Goal: Information Seeking & Learning: Learn about a topic

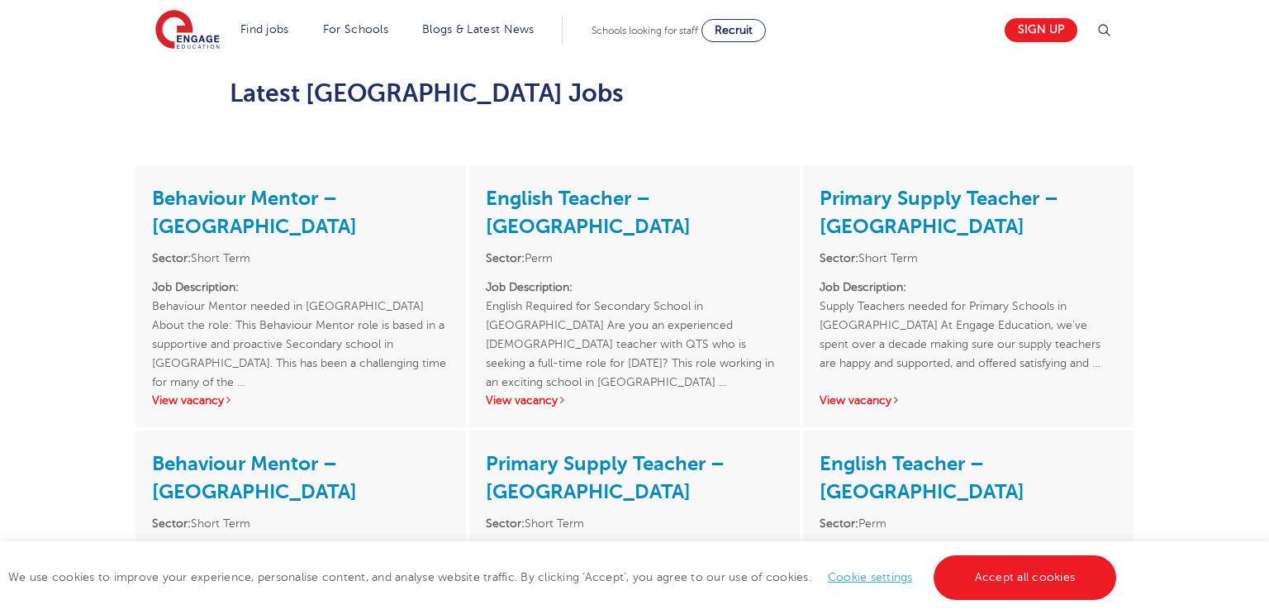
scroll to position [1774, 0]
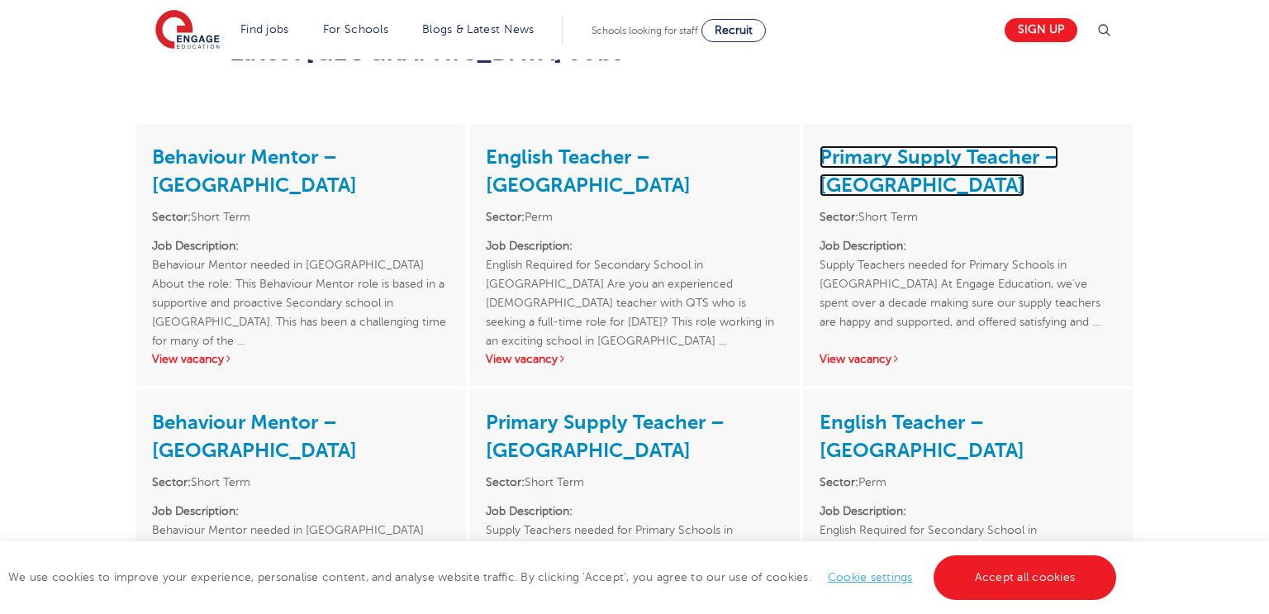
click at [911, 145] on link "Primary Supply Teacher – [GEOGRAPHIC_DATA]" at bounding box center [939, 170] width 239 height 51
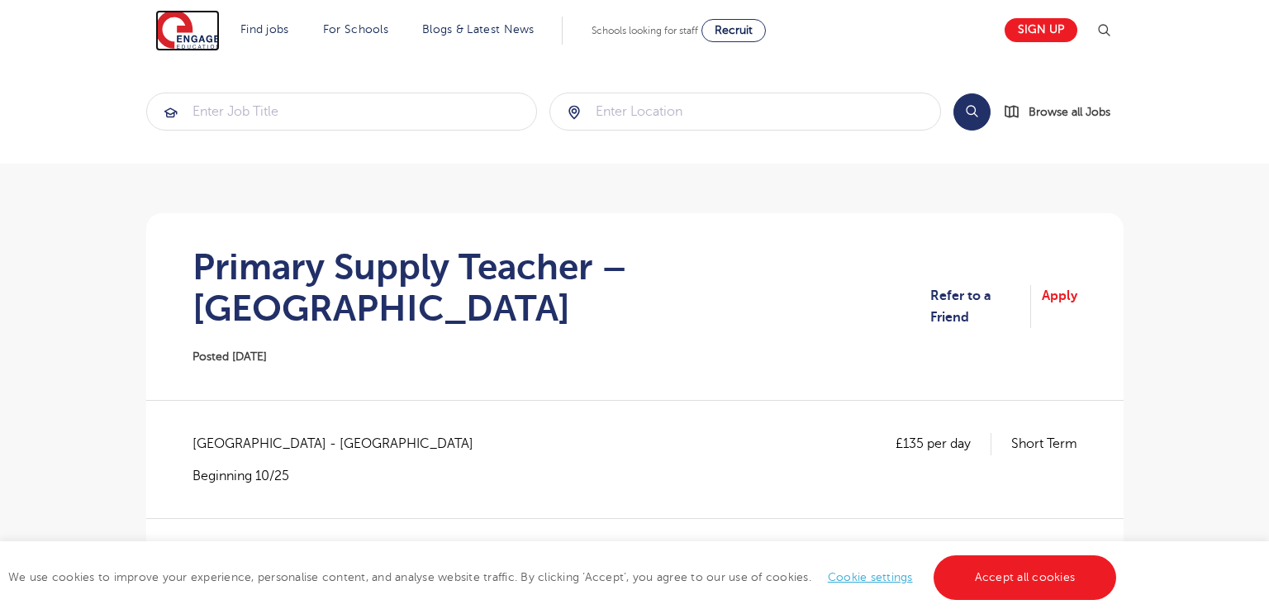
click at [186, 35] on img at bounding box center [187, 30] width 64 height 41
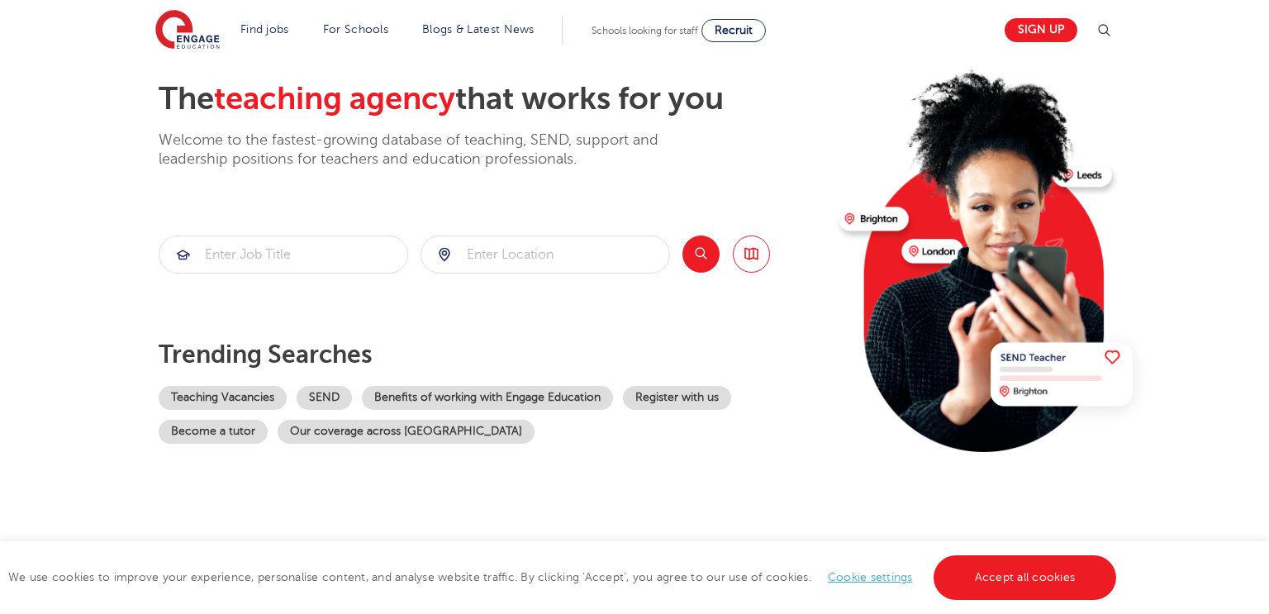
scroll to position [109, 0]
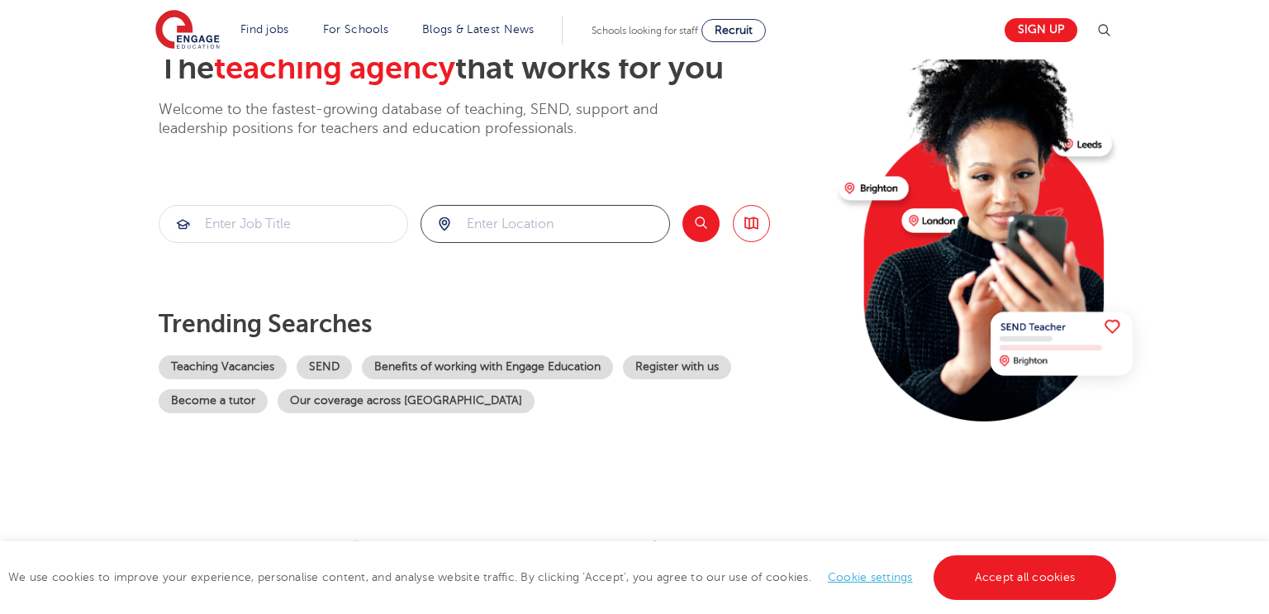
click at [548, 216] on input "search" at bounding box center [545, 224] width 248 height 36
click at [520, 280] on li "Waltham Forest" at bounding box center [545, 271] width 236 height 33
type input "Waltham Forest"
click at [290, 221] on input "search" at bounding box center [283, 224] width 248 height 36
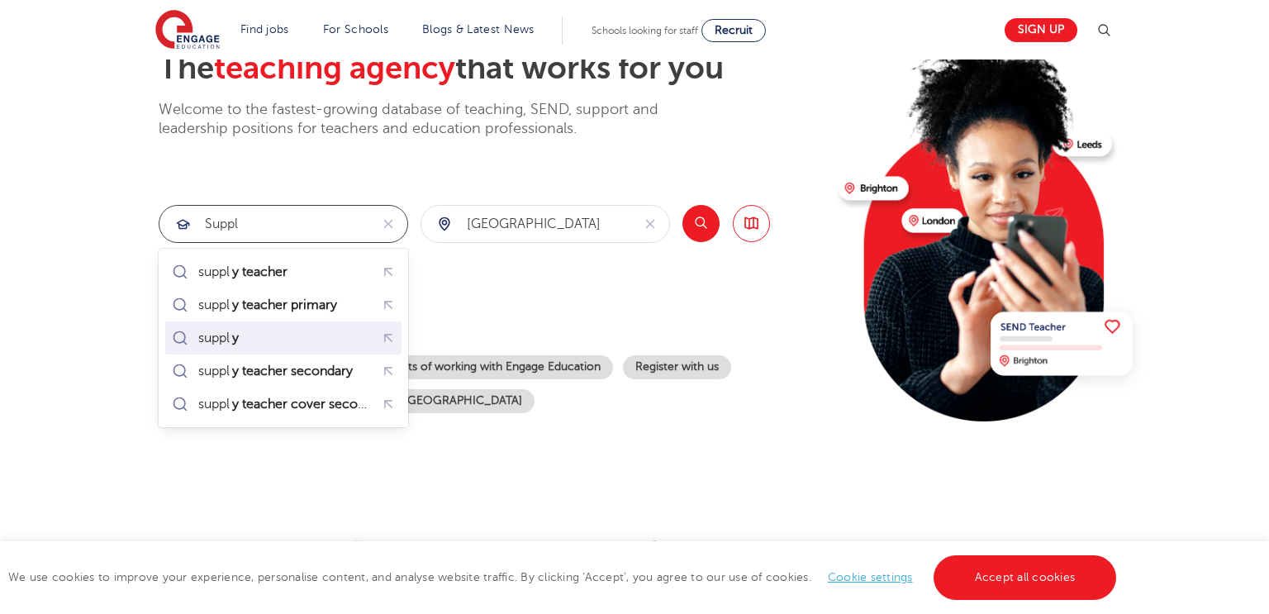
click at [264, 321] on li "suppl y" at bounding box center [283, 337] width 236 height 33
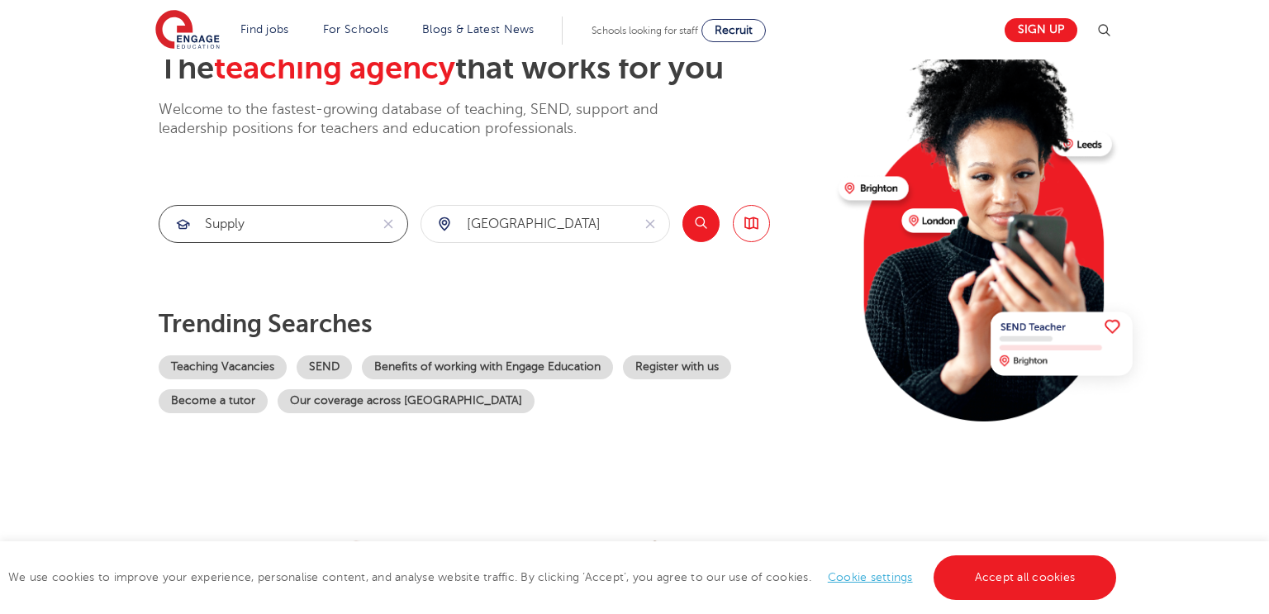
click at [274, 215] on input "supply" at bounding box center [264, 224] width 210 height 36
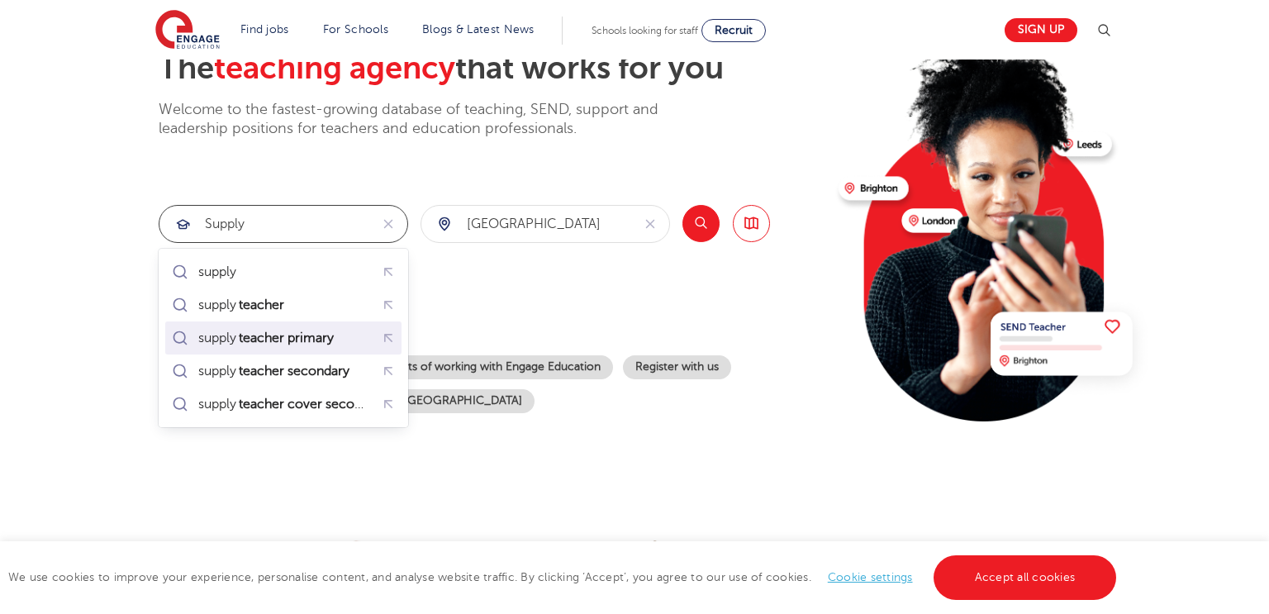
click at [292, 340] on mark "teacher primary" at bounding box center [286, 338] width 100 height 20
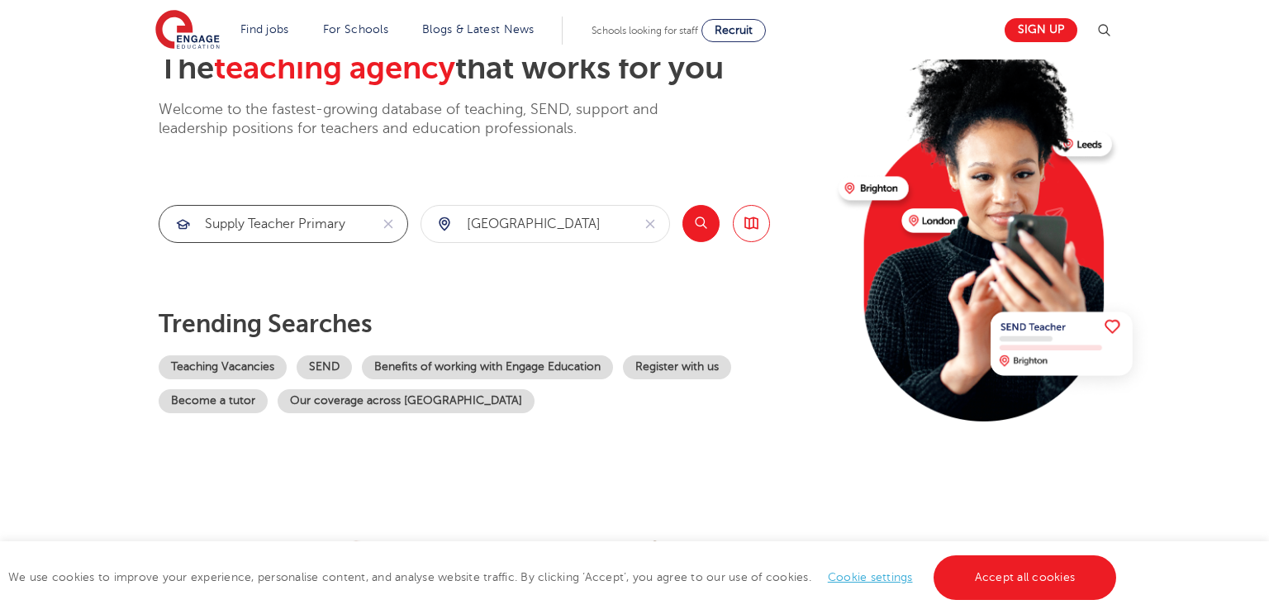
type input "supply teacher primary"
click at [700, 224] on button "Search" at bounding box center [700, 223] width 37 height 37
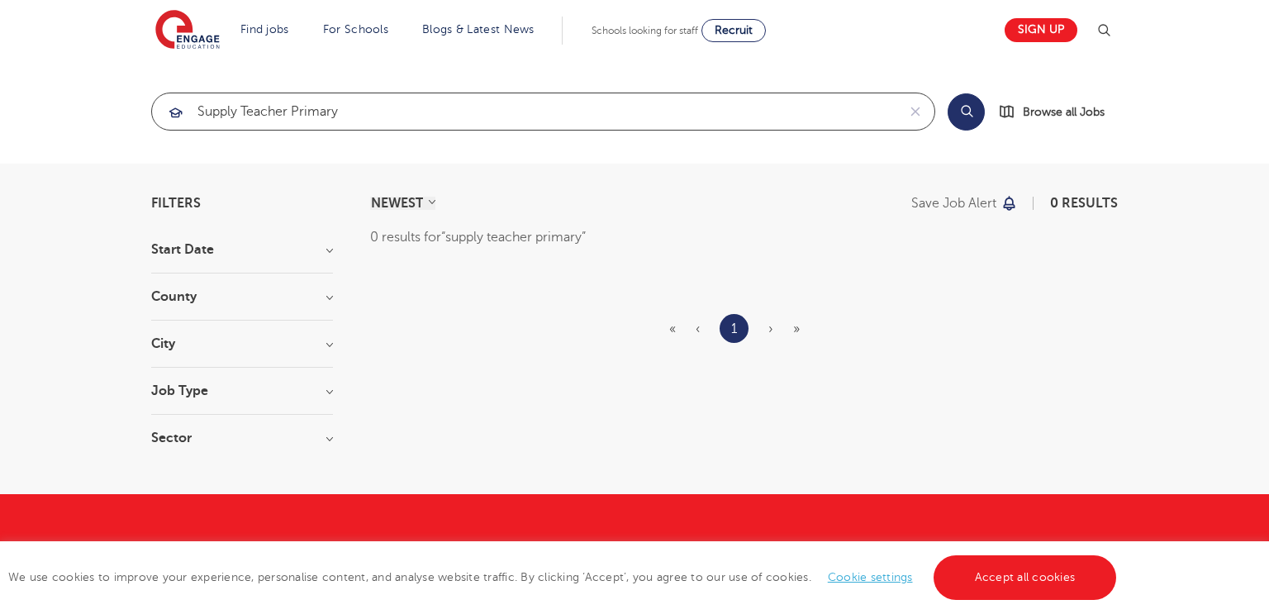
click at [465, 115] on input "supply teacher primary" at bounding box center [524, 111] width 744 height 36
drag, startPoint x: 465, startPoint y: 115, endPoint x: 290, endPoint y: 126, distance: 175.5
click at [290, 126] on input "supply teacher primary" at bounding box center [524, 111] width 744 height 36
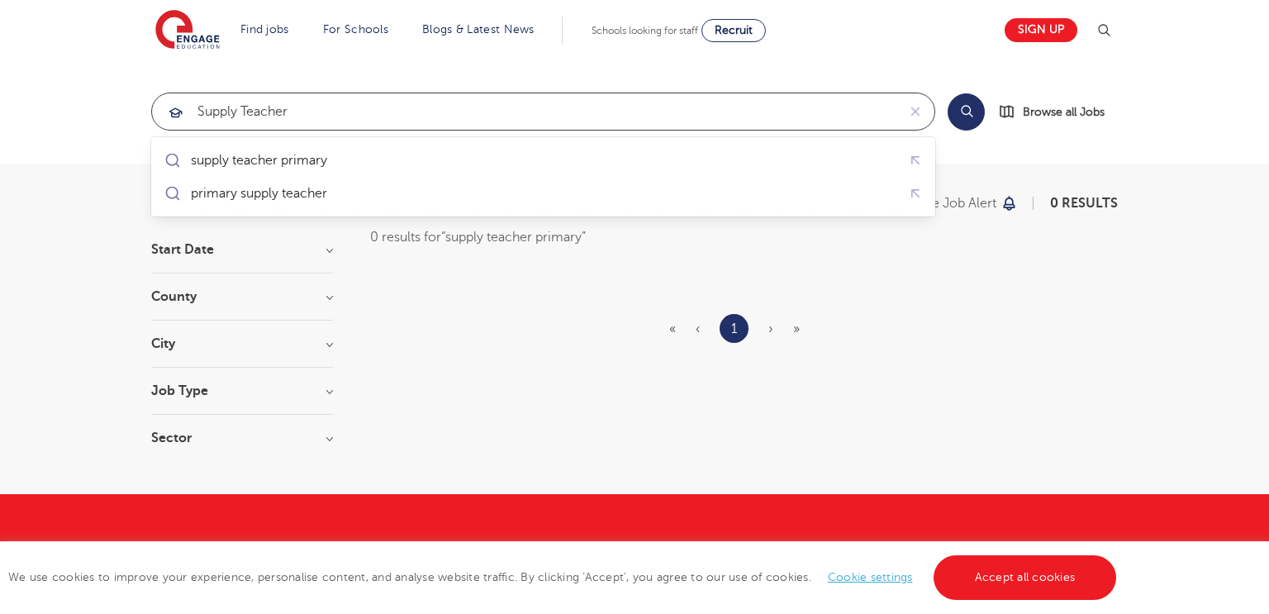
type input "supply teacher"
click button "Submit" at bounding box center [0, 0] width 0 height 0
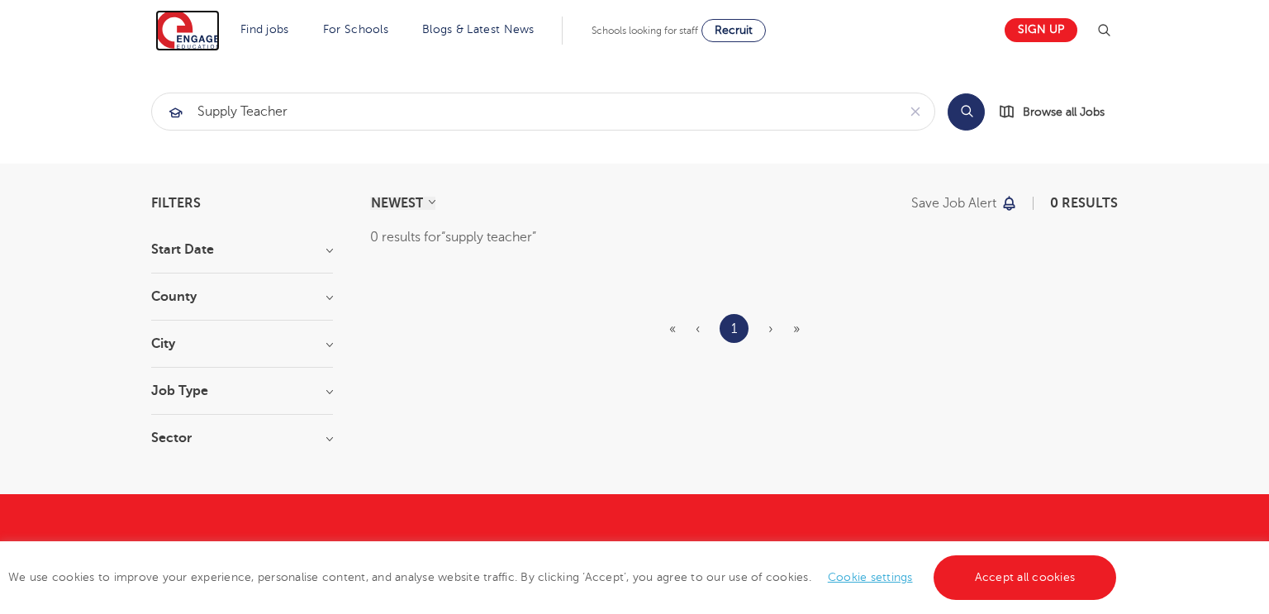
click at [197, 44] on img at bounding box center [187, 30] width 64 height 41
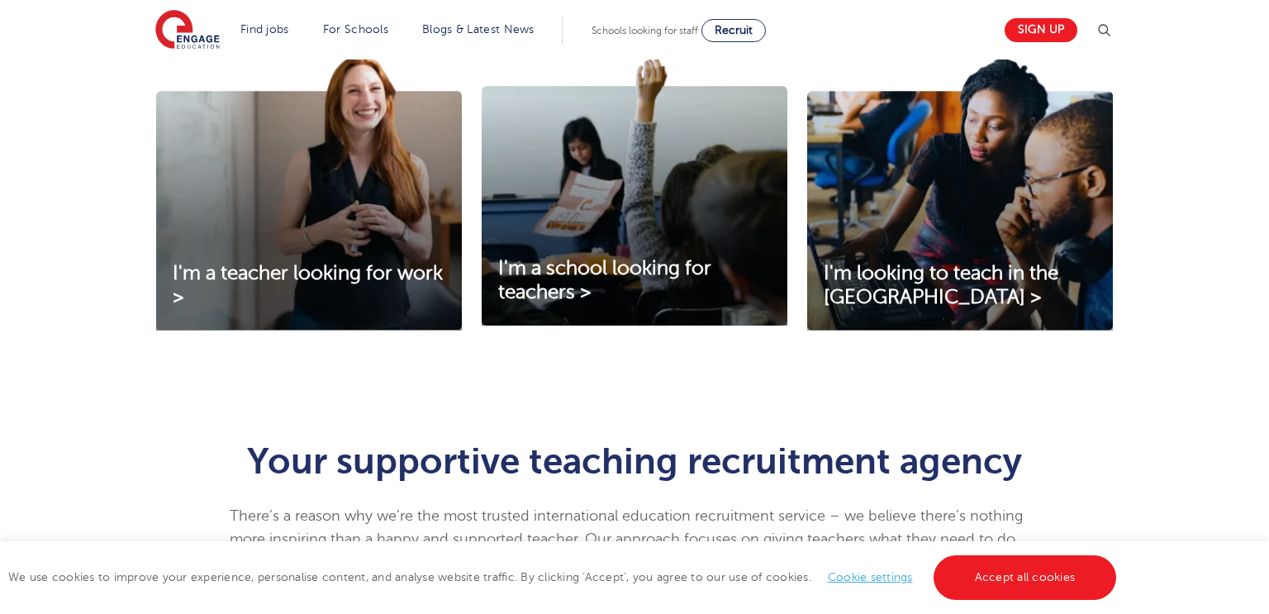
scroll to position [615, 0]
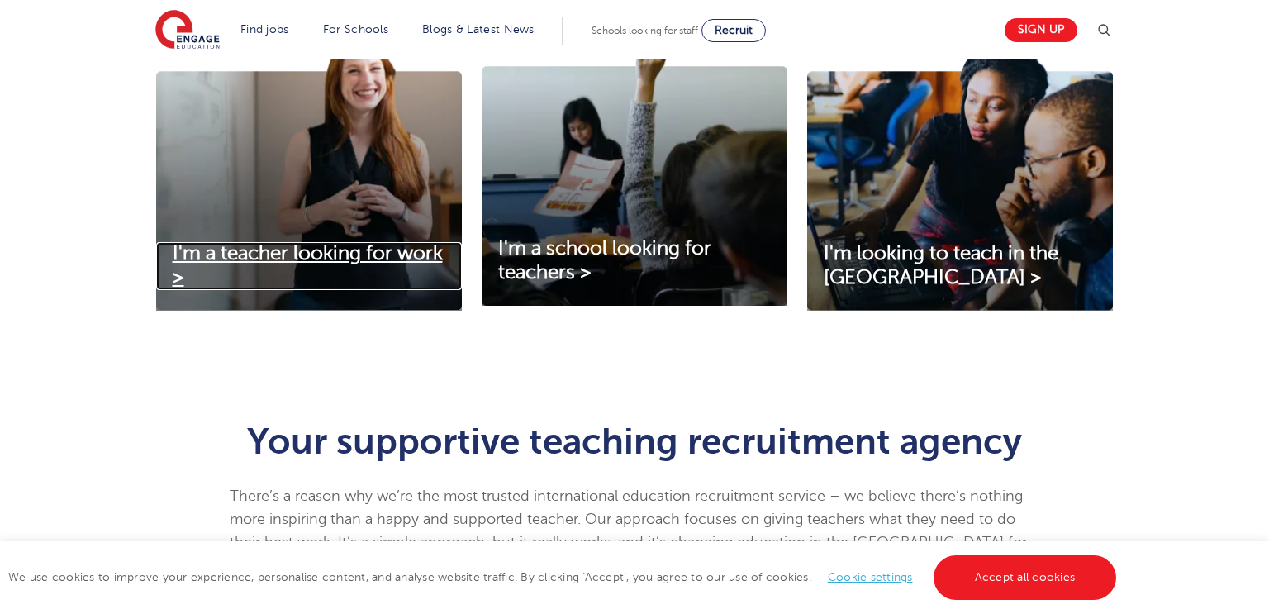
click at [345, 259] on span "I'm a teacher looking for work >" at bounding box center [308, 265] width 270 height 46
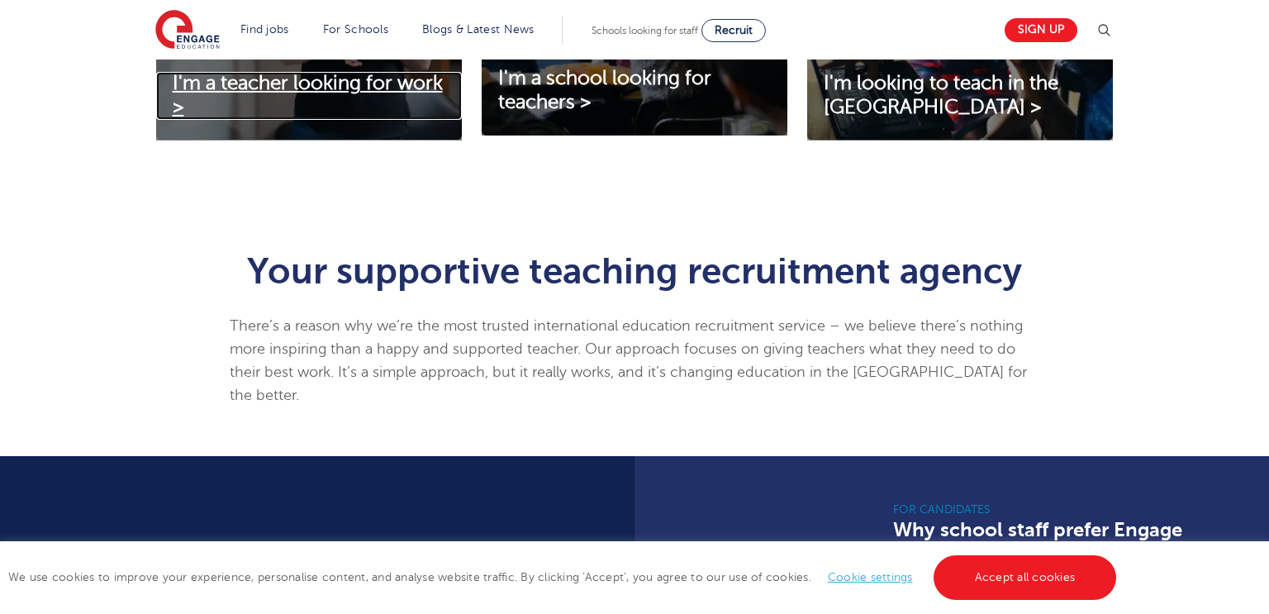
scroll to position [787, 0]
